Goal: Check status: Check status

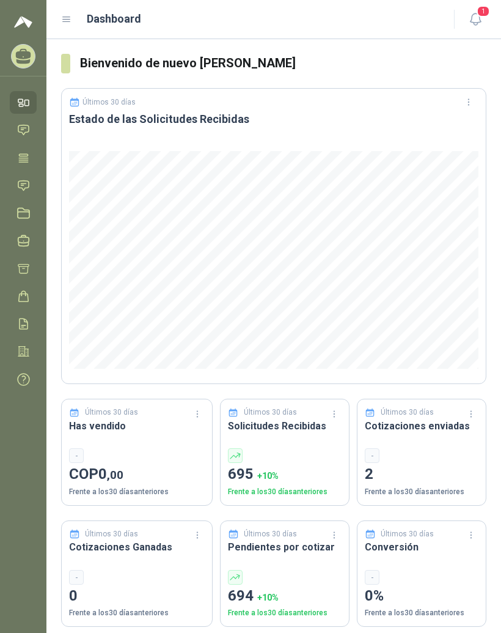
click at [65, 15] on icon at bounding box center [66, 19] width 11 height 11
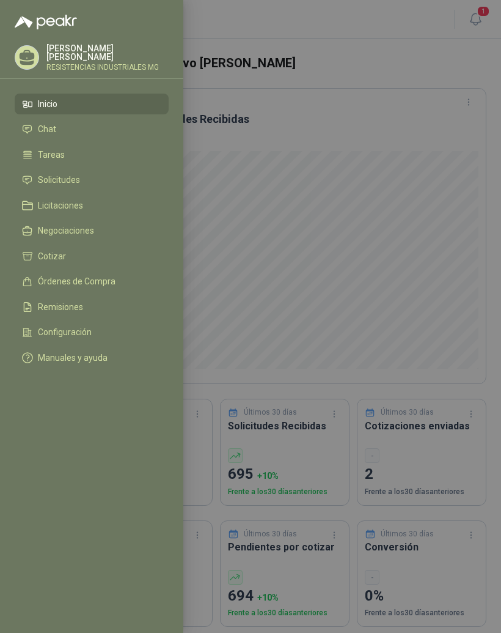
click at [53, 175] on span "Solicitudes" at bounding box center [59, 180] width 42 height 10
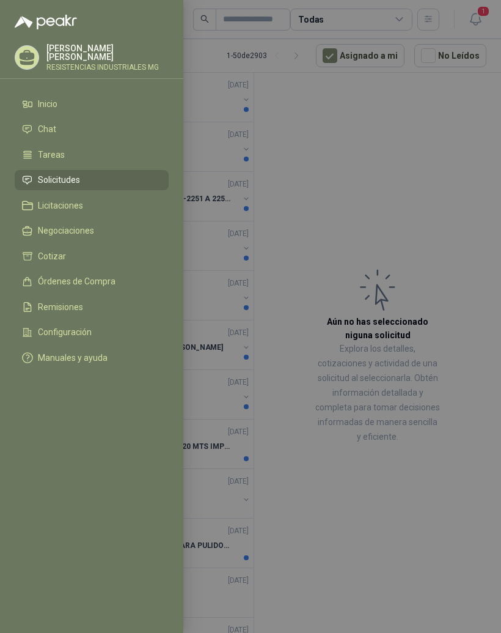
click at [438, 167] on div at bounding box center [250, 316] width 501 height 633
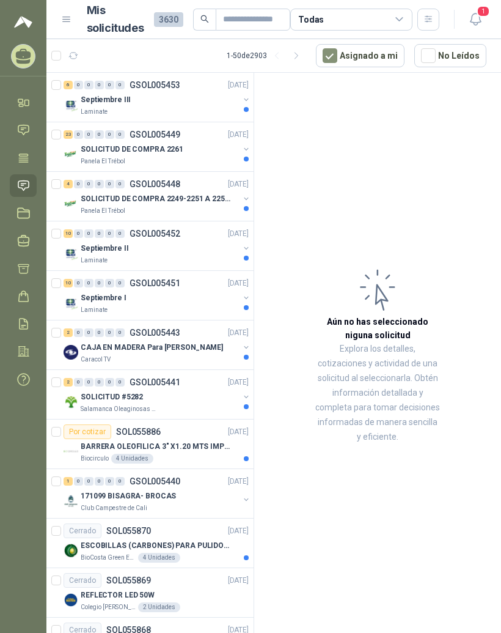
click at [98, 138] on div "0" at bounding box center [99, 134] width 9 height 9
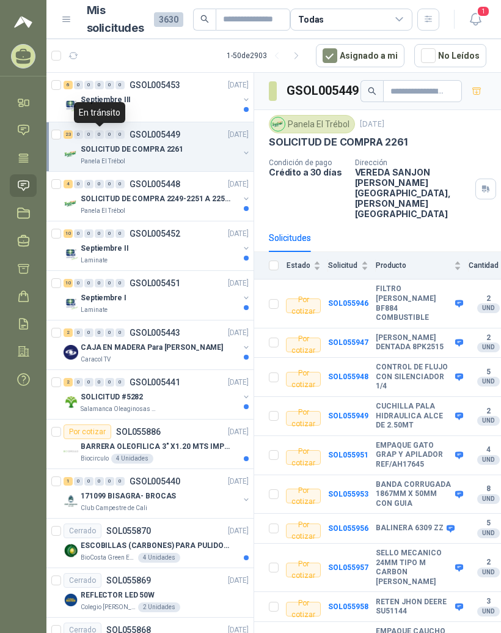
click at [69, 134] on div "23" at bounding box center [68, 134] width 9 height 9
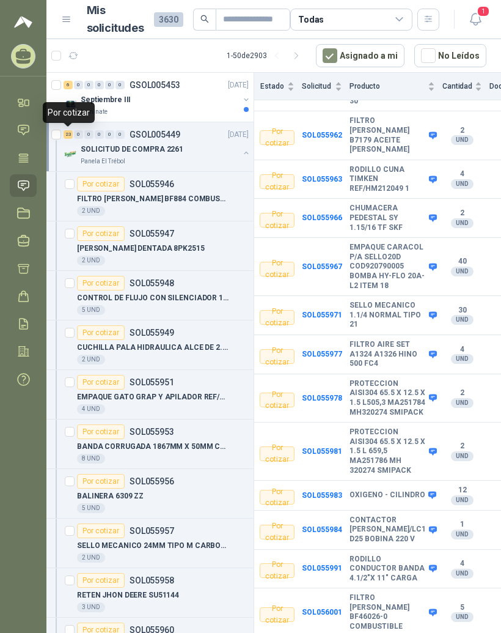
scroll to position [15, 0]
click at [383, 515] on b "CONTACTOR [PERSON_NAME]/LC1 D25 BOBINA 220 V" at bounding box center [388, 529] width 76 height 29
click at [371, 515] on b "CONTACTOR [PERSON_NAME]/LC1 D25 BOBINA 220 V" at bounding box center [388, 529] width 76 height 29
click at [328, 525] on b "SOL055984" at bounding box center [322, 529] width 40 height 9
